Goal: Transaction & Acquisition: Purchase product/service

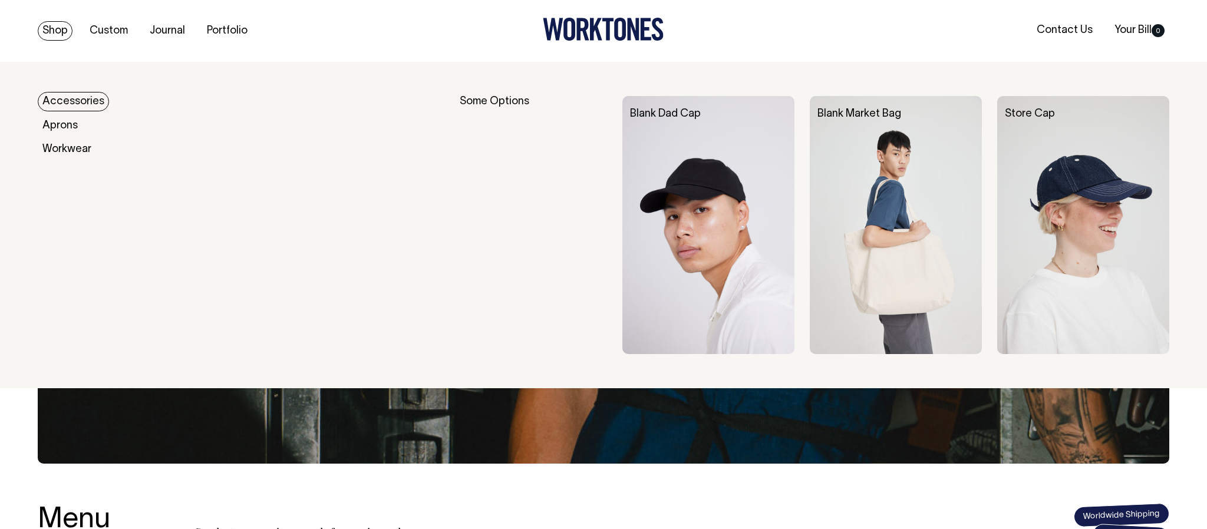
click at [704, 204] on img at bounding box center [708, 225] width 172 height 258
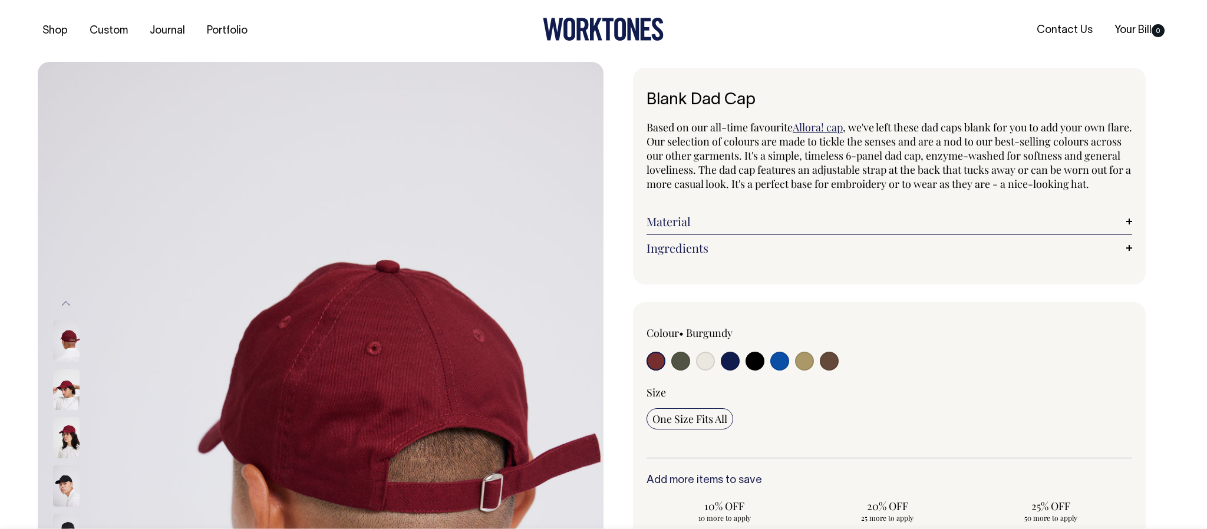
click at [699, 371] on input "radio" at bounding box center [705, 361] width 19 height 19
radio input "true"
select select "Natural"
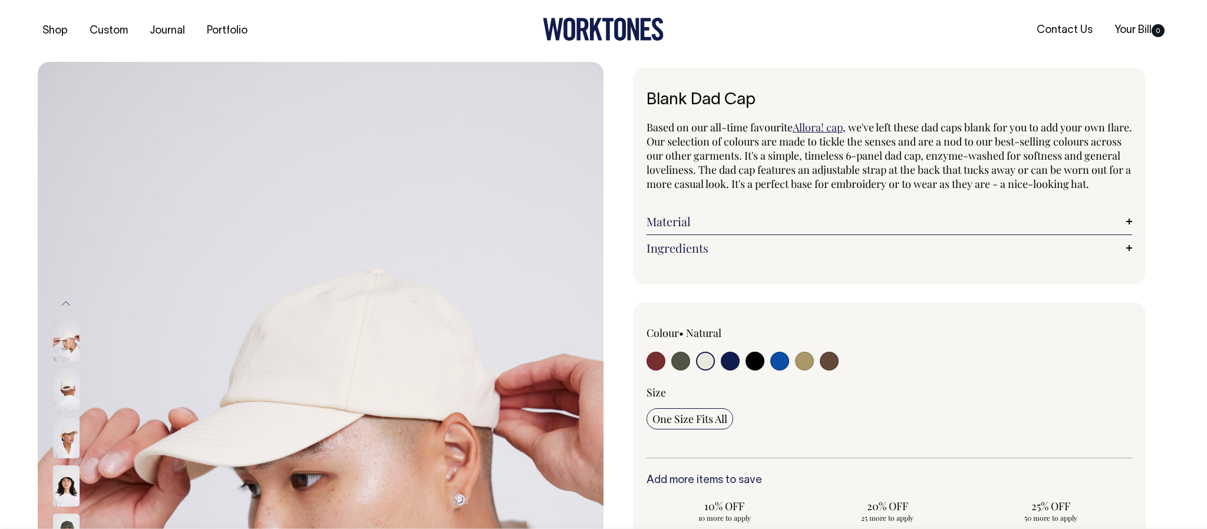
click at [656, 371] on input "radio" at bounding box center [655, 361] width 19 height 19
radio input "true"
select select "Burgundy"
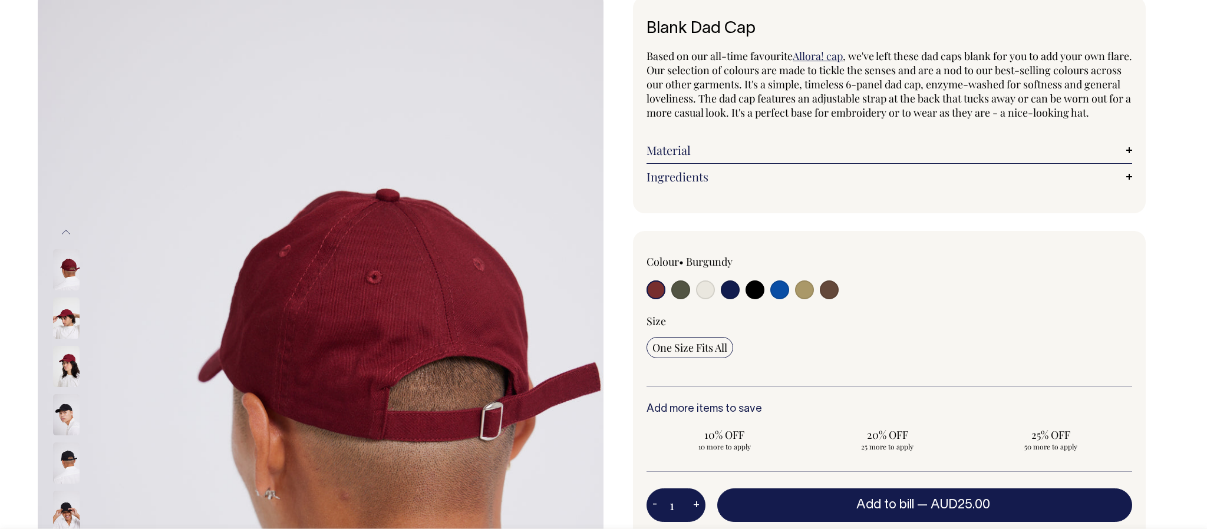
scroll to position [72, 0]
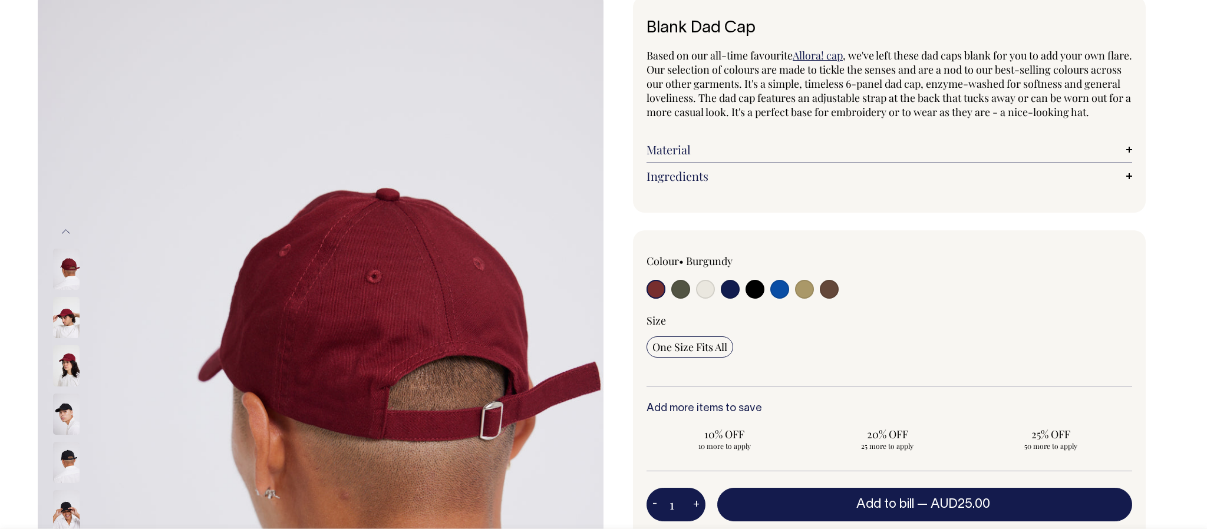
click at [67, 358] on img at bounding box center [66, 365] width 27 height 41
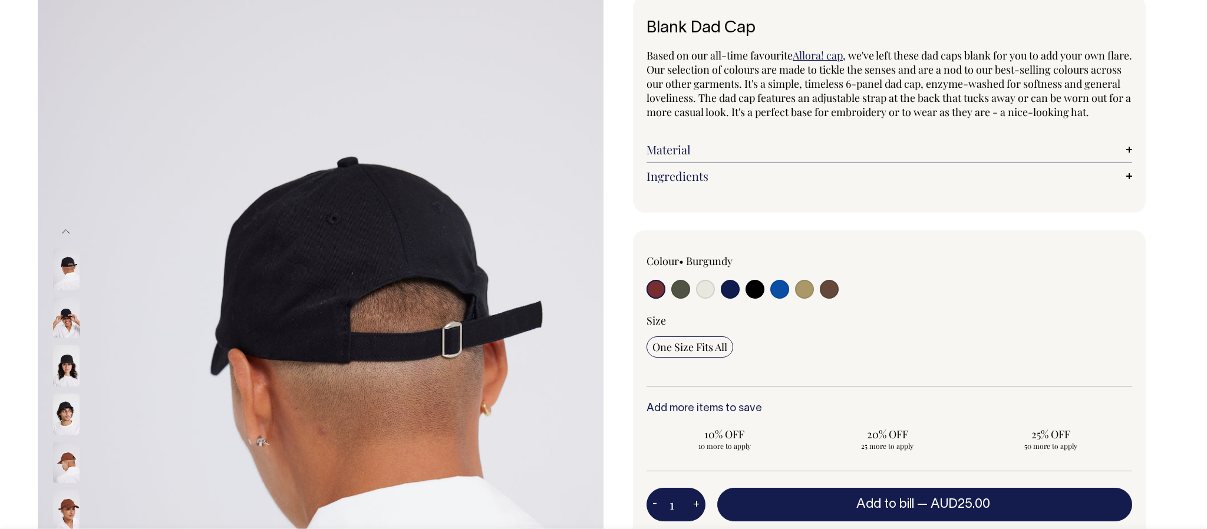
click at [62, 470] on img at bounding box center [66, 462] width 27 height 41
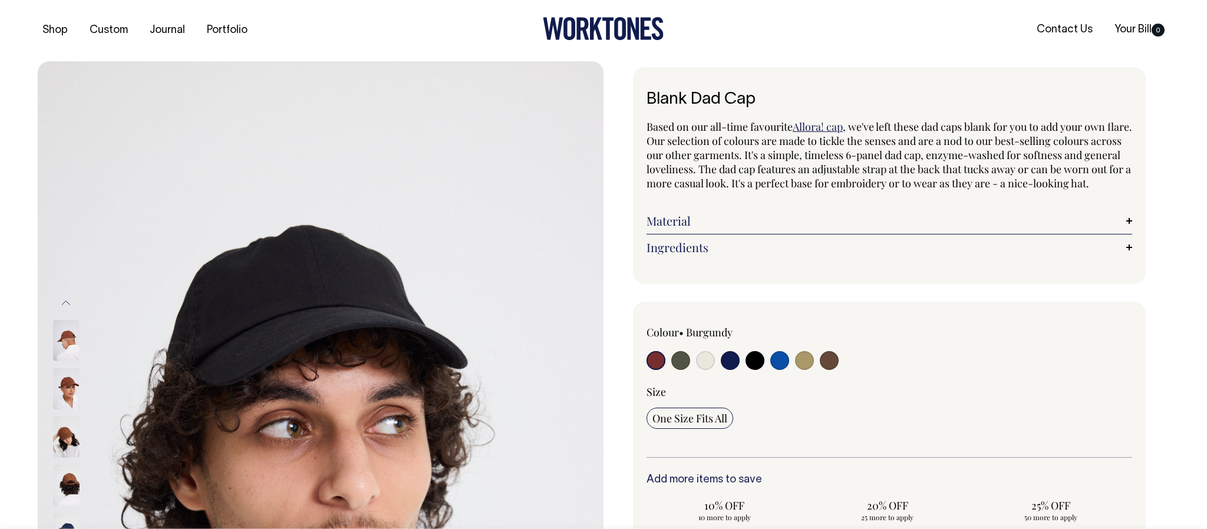
scroll to position [0, 0]
click at [66, 476] on img at bounding box center [66, 486] width 27 height 41
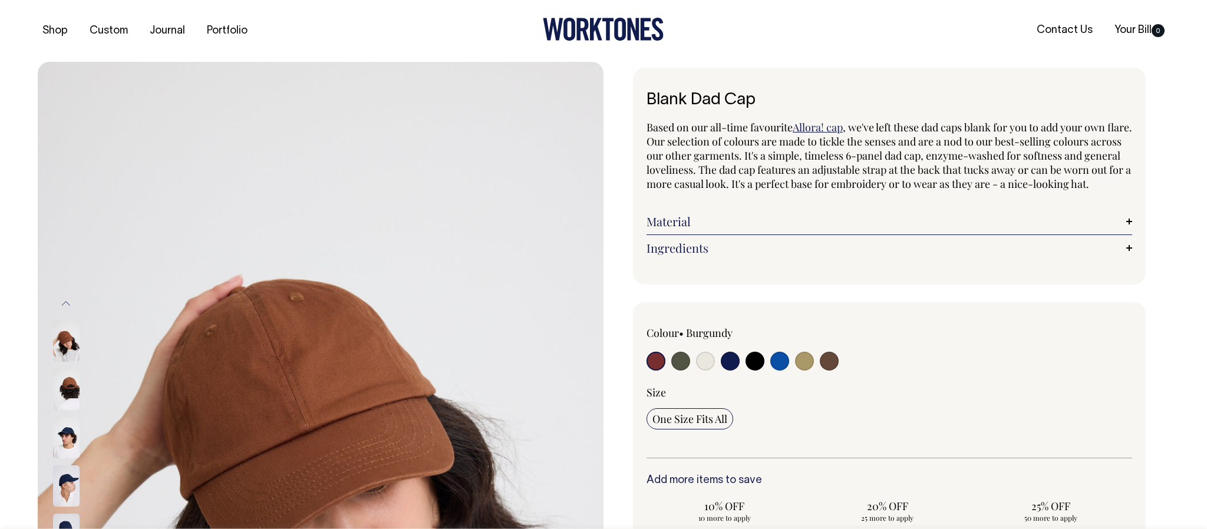
click at [676, 229] on link "Material" at bounding box center [889, 221] width 486 height 14
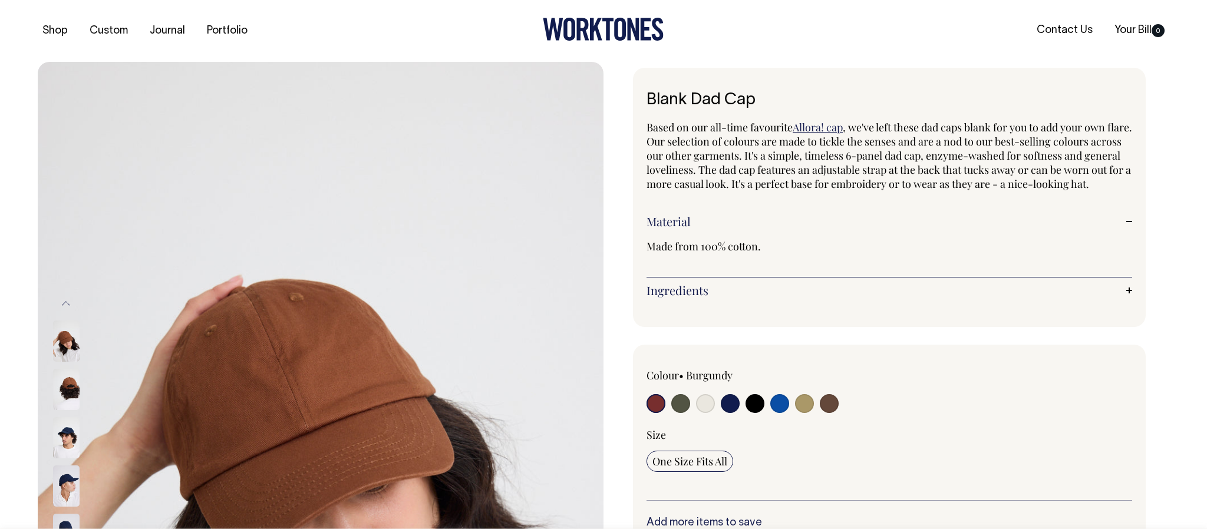
click at [676, 293] on div "Ingredients Stitched air holes. Adjustable back slider. Circumference with stra…" at bounding box center [889, 291] width 486 height 26
click at [675, 298] on link "Ingredients" at bounding box center [889, 290] width 486 height 14
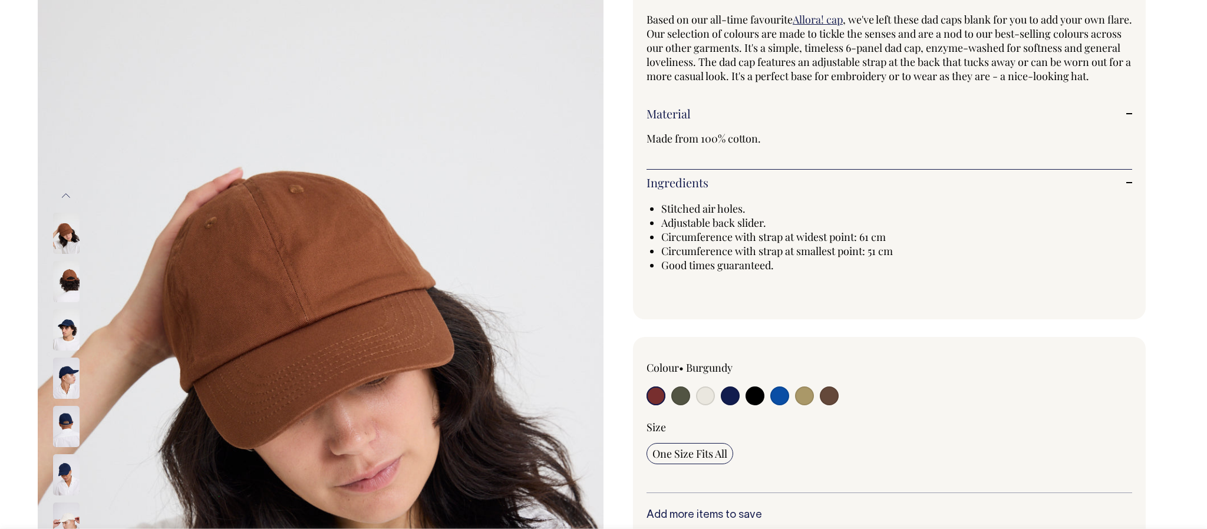
scroll to position [108, 0]
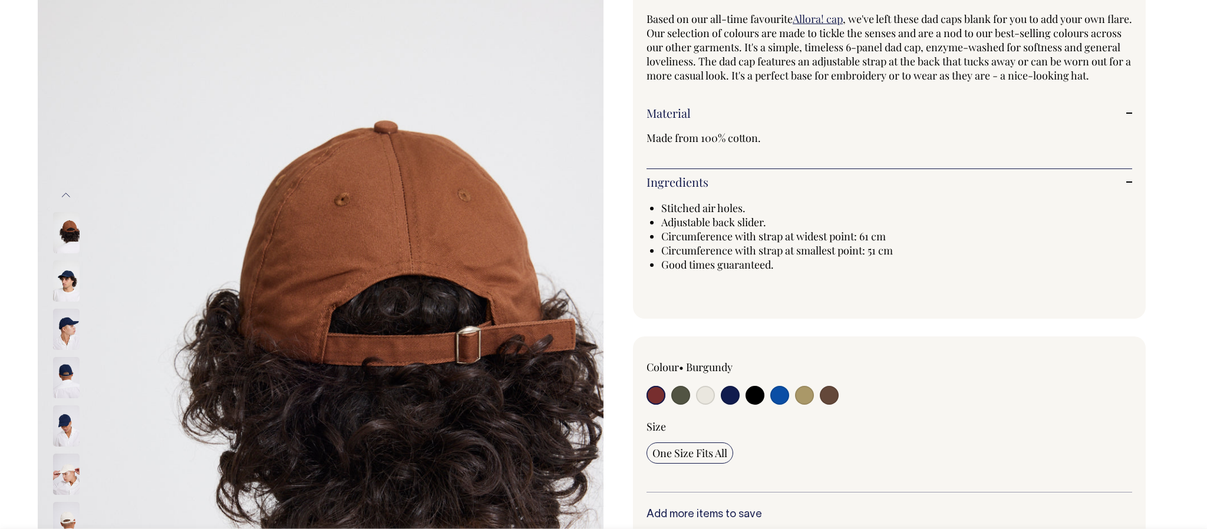
click at [67, 376] on img at bounding box center [66, 377] width 27 height 41
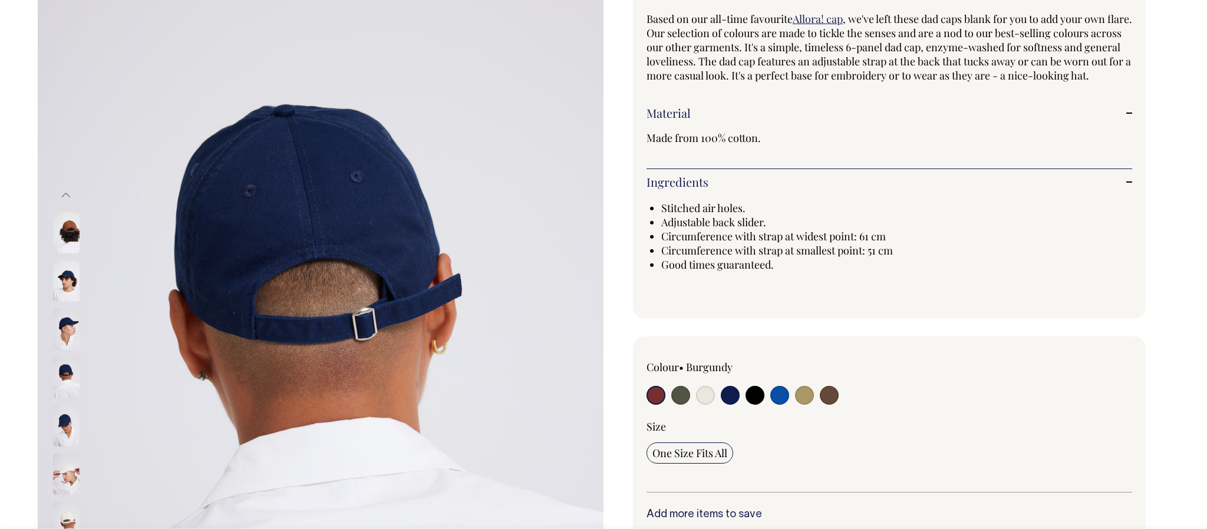
click at [62, 410] on img at bounding box center [66, 425] width 27 height 41
click at [55, 446] on div at bounding box center [81, 426] width 59 height 48
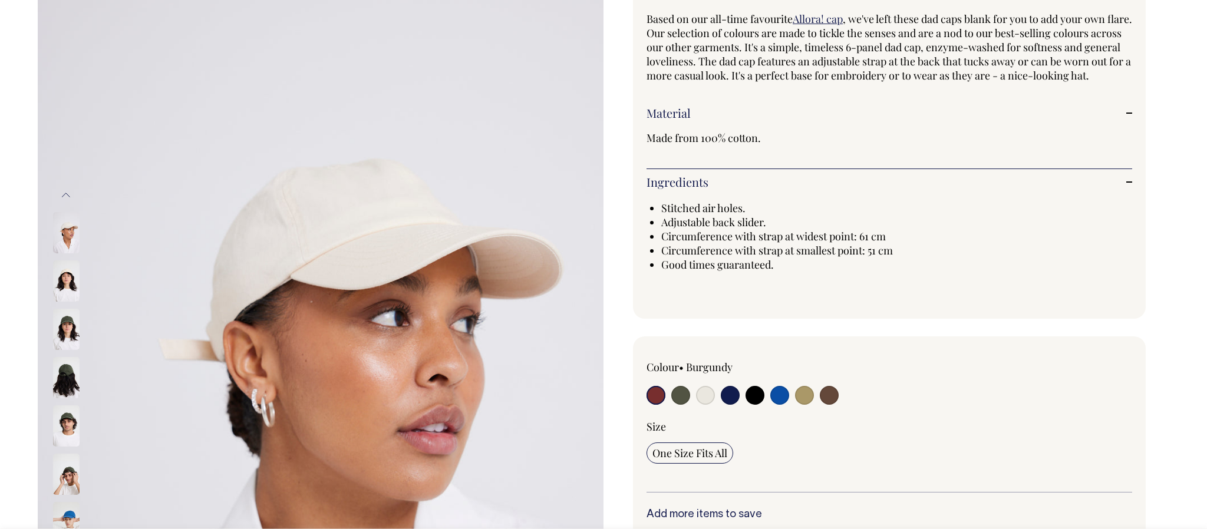
click at [79, 424] on img at bounding box center [66, 425] width 27 height 41
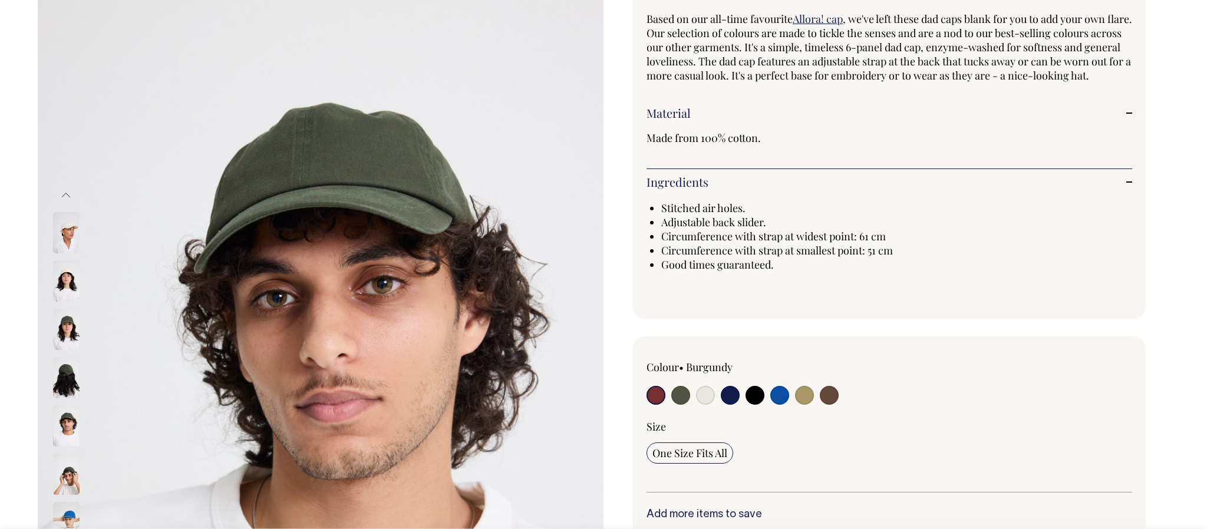
click at [71, 424] on img at bounding box center [66, 425] width 27 height 41
